Goal: Task Accomplishment & Management: Manage account settings

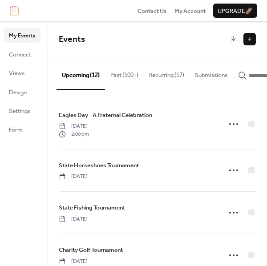
click at [168, 76] on button "Recurring (17)" at bounding box center [167, 72] width 46 height 31
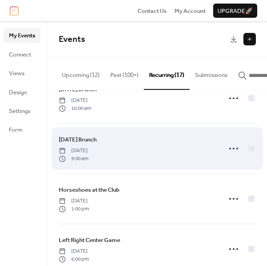
scroll to position [688, 0]
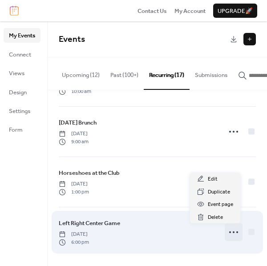
click at [231, 230] on icon at bounding box center [233, 232] width 14 height 14
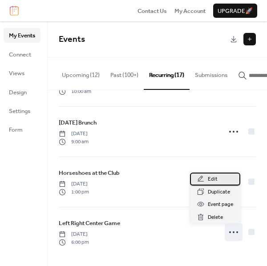
click at [215, 174] on div "Edit" at bounding box center [215, 178] width 50 height 12
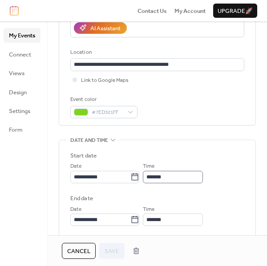
scroll to position [197, 0]
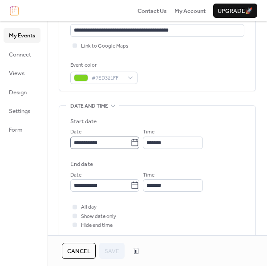
click at [138, 140] on icon at bounding box center [134, 142] width 9 height 9
click at [130, 140] on input "**********" at bounding box center [100, 142] width 60 height 12
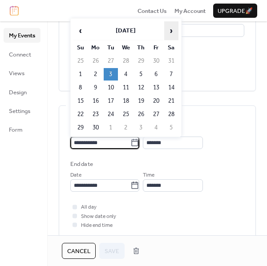
click at [173, 29] on span "›" at bounding box center [170, 31] width 13 height 18
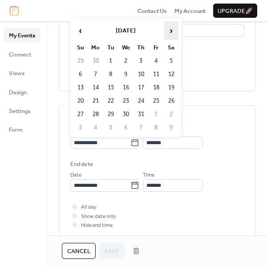
click at [173, 31] on span "›" at bounding box center [170, 31] width 13 height 18
click at [174, 32] on span "›" at bounding box center [170, 31] width 13 height 18
click at [173, 30] on span "›" at bounding box center [170, 31] width 13 height 18
click at [111, 72] on td "7" at bounding box center [111, 74] width 14 height 12
type input "**********"
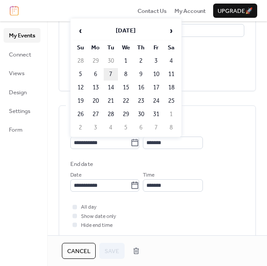
type input "**********"
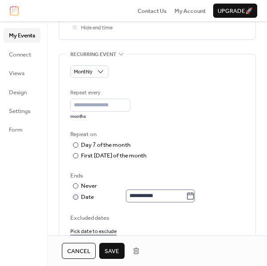
scroll to position [0, 0]
click at [113, 253] on span "Save" at bounding box center [111, 251] width 15 height 9
